Goal: Obtain resource: Obtain resource

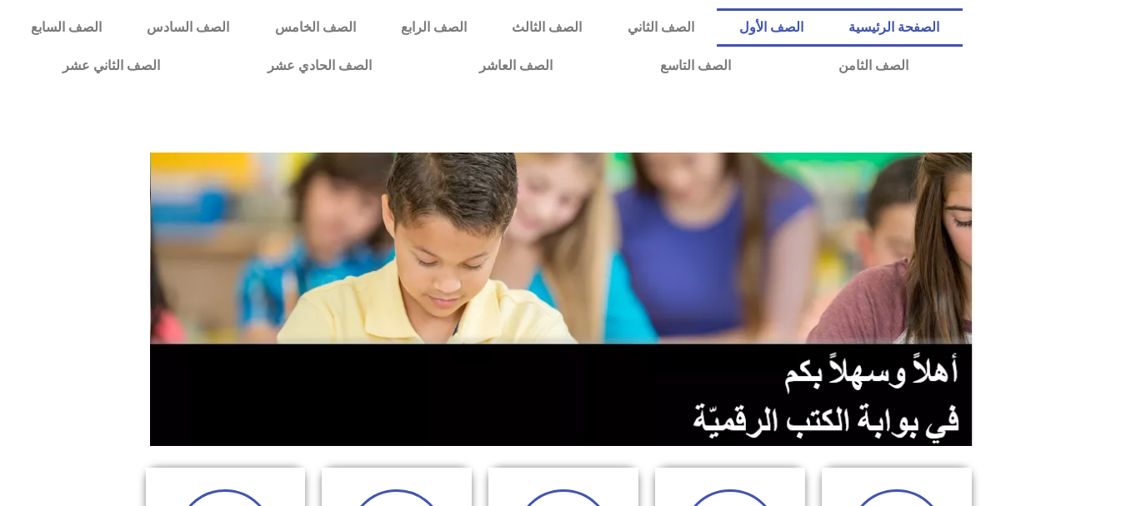
click at [805, 22] on link "الصف الأول" at bounding box center [771, 27] width 109 height 38
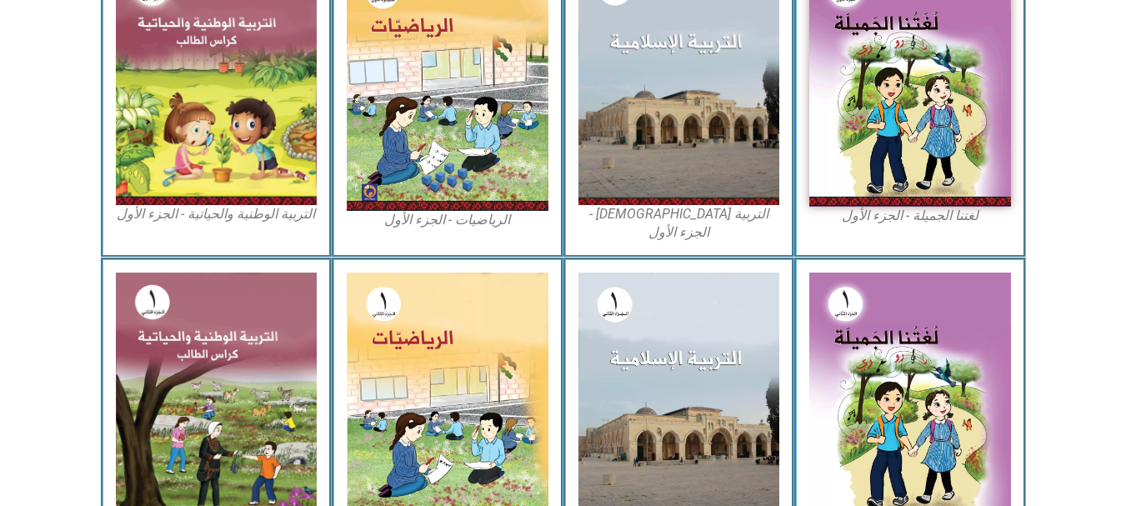
scroll to position [614, 0]
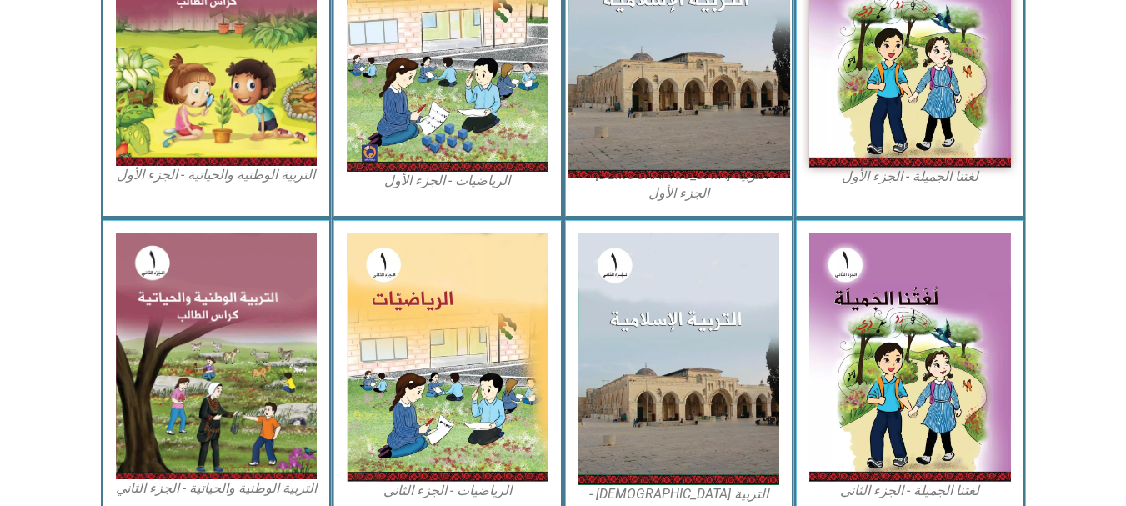
click at [645, 143] on img at bounding box center [678, 42] width 222 height 271
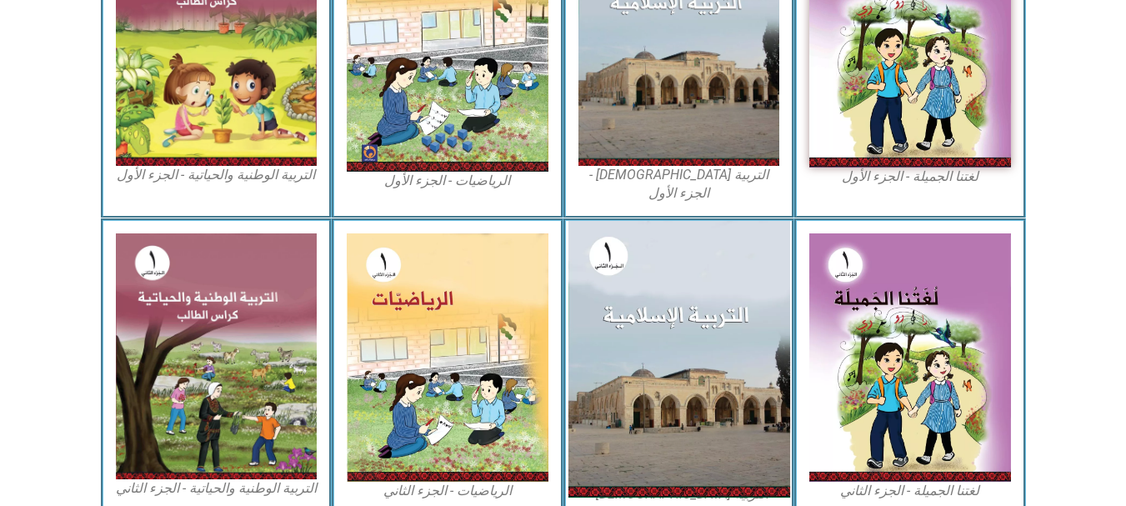
click at [681, 467] on img at bounding box center [678, 359] width 222 height 277
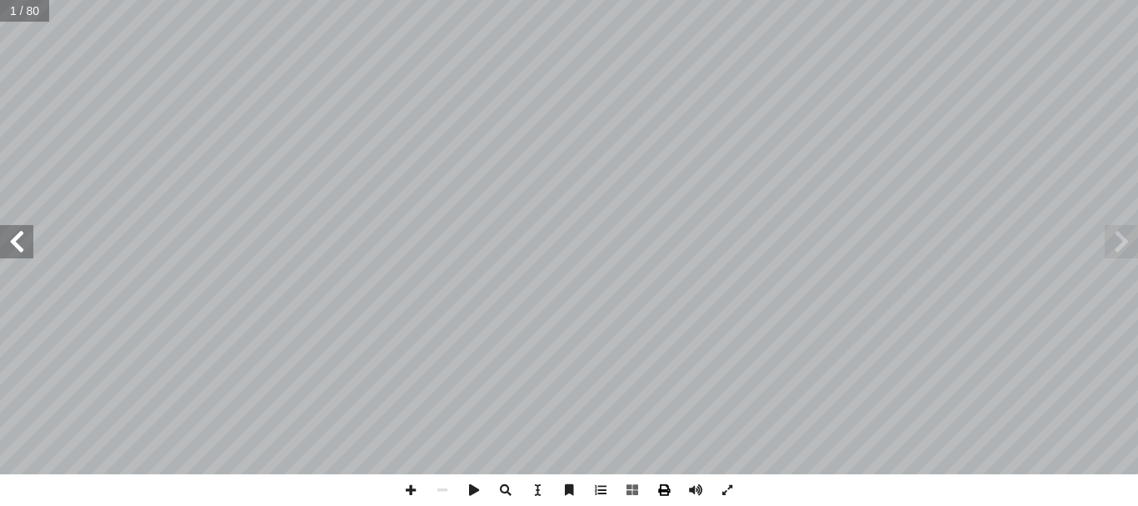
click at [664, 482] on span at bounding box center [664, 490] width 32 height 32
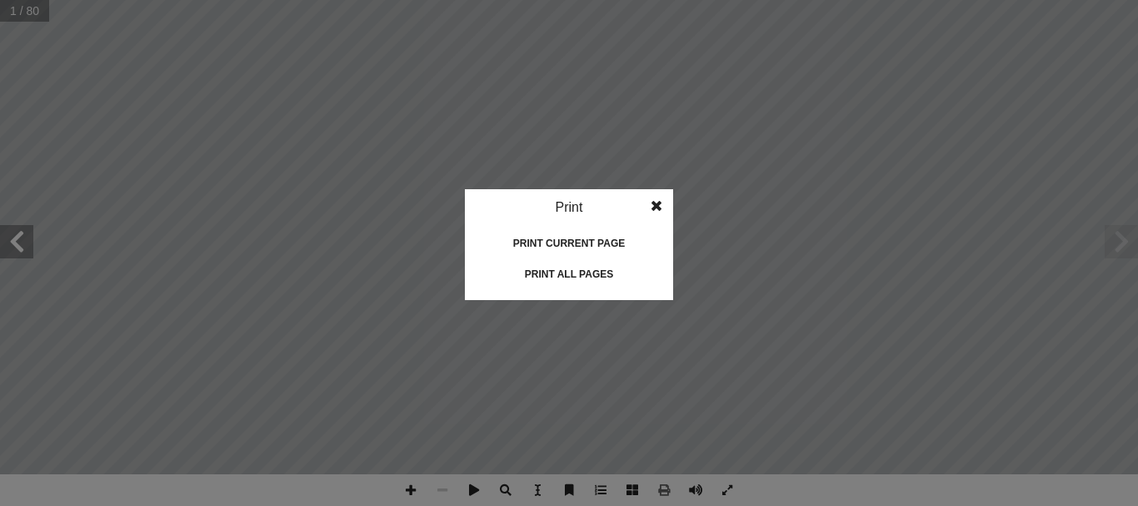
click at [592, 237] on div "Print current page" at bounding box center [569, 243] width 167 height 27
click at [552, 277] on div "Print all pages" at bounding box center [569, 274] width 167 height 27
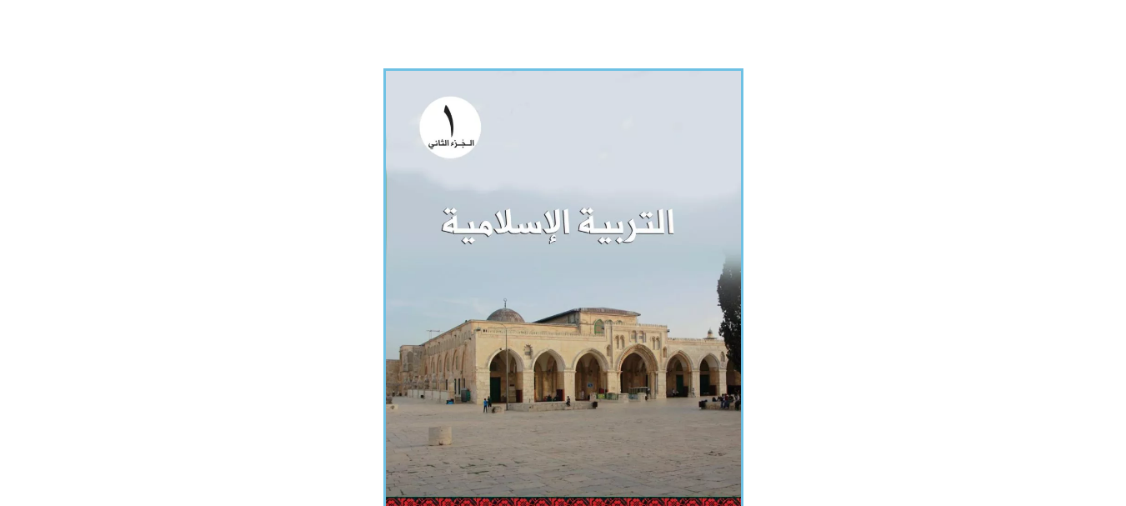
scroll to position [422, 0]
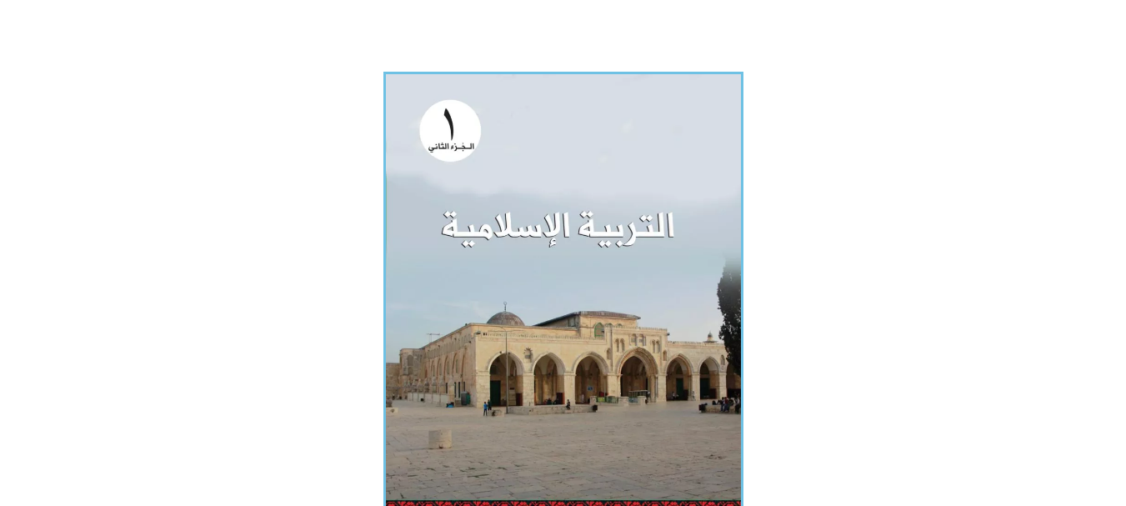
drag, startPoint x: 1110, startPoint y: 184, endPoint x: 1112, endPoint y: 195, distance: 11.1
click at [1112, 195] on section "كتاب التربية الإسلامية للصف الثاني - الجزء الثاني" at bounding box center [563, 323] width 1126 height 520
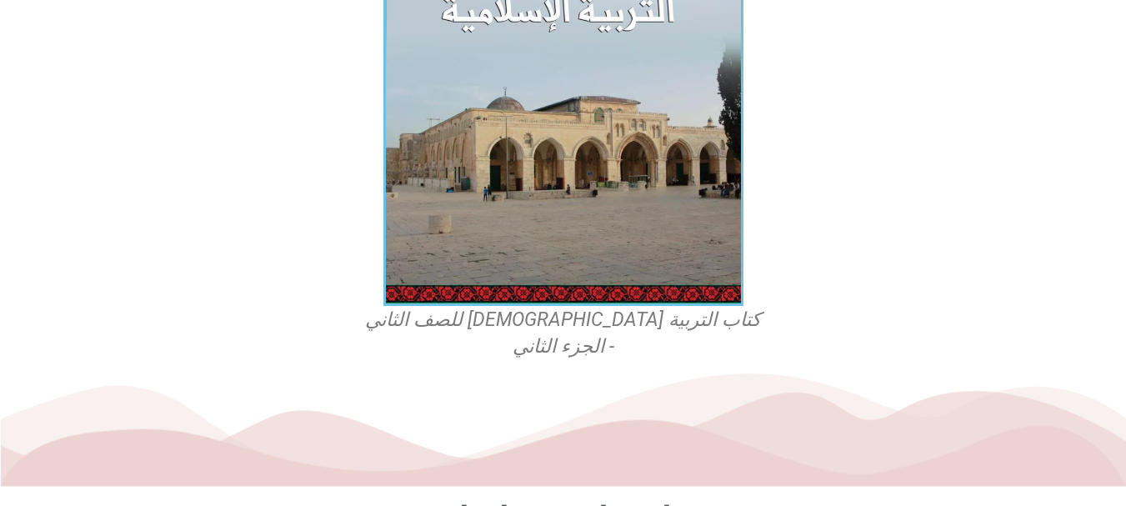
scroll to position [680, 0]
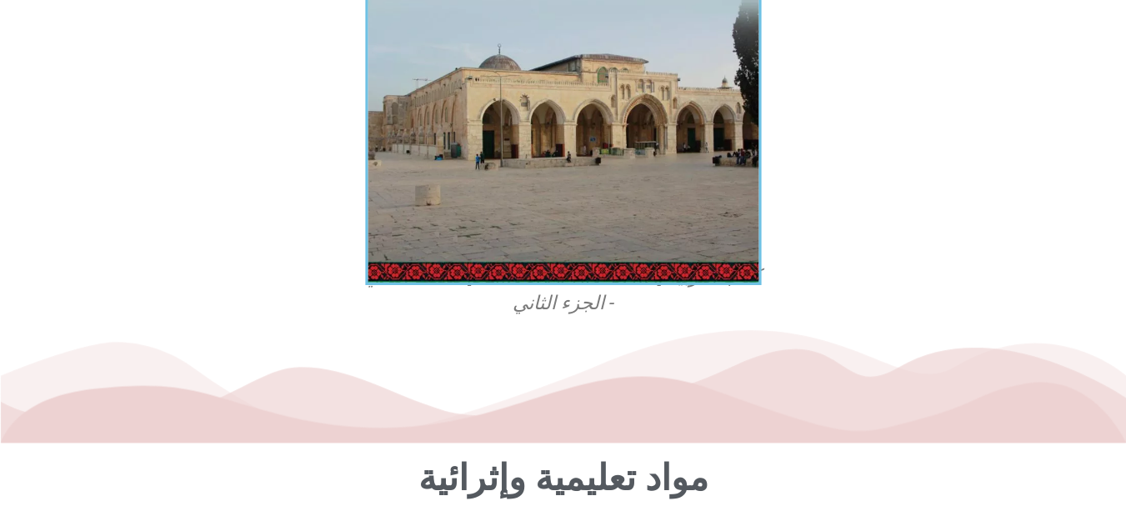
click at [565, 242] on img at bounding box center [563, 37] width 396 height 493
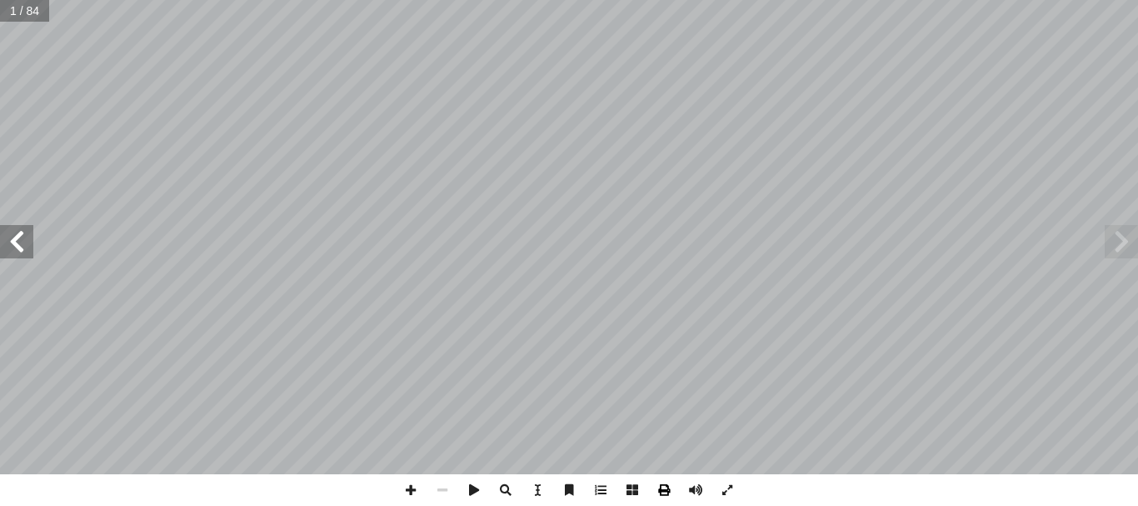
click at [666, 500] on span at bounding box center [664, 490] width 32 height 32
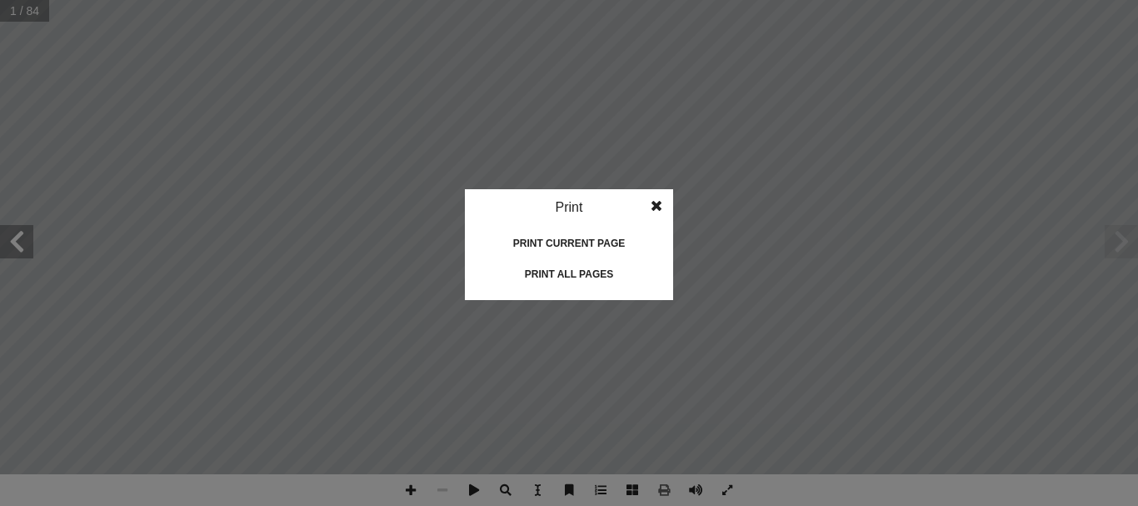
click at [591, 265] on div "Print all pages" at bounding box center [569, 274] width 167 height 27
